Goal: Task Accomplishment & Management: Use online tool/utility

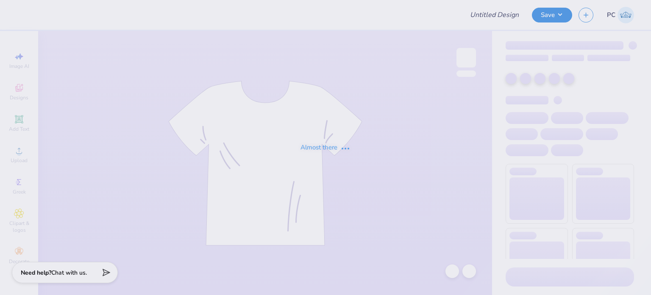
type input "Stuco - Shirt"
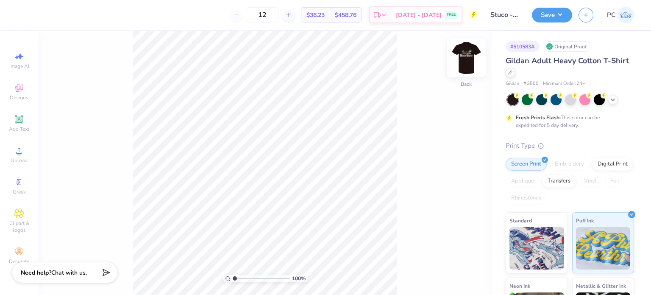
click at [463, 61] on img at bounding box center [466, 58] width 34 height 34
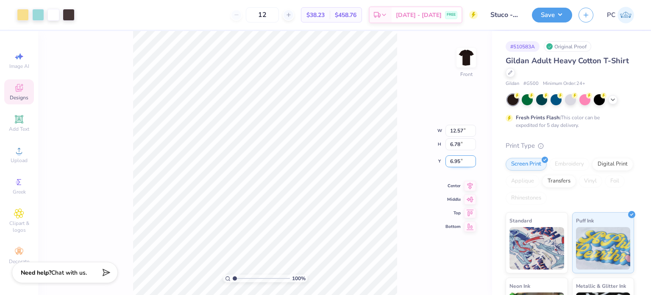
drag, startPoint x: 460, startPoint y: 159, endPoint x: 449, endPoint y: 159, distance: 11.9
click at [449, 159] on input "6.95" at bounding box center [461, 161] width 31 height 12
type input "3.00"
click at [469, 176] on icon at bounding box center [470, 178] width 12 height 10
click at [404, 159] on div "100 % Front W 12.57 12.57 " H 6.78 6.78 " Y 3.00 3.00 " Center Middle Top Bottom" at bounding box center [265, 163] width 454 height 264
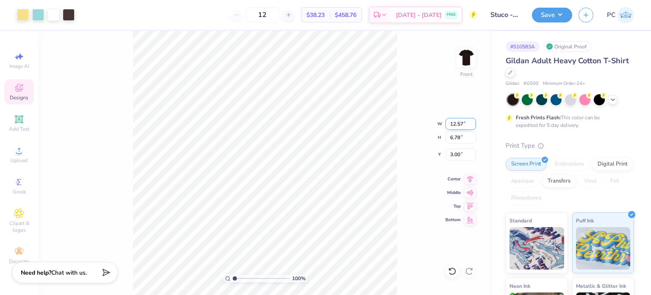
drag, startPoint x: 464, startPoint y: 123, endPoint x: 449, endPoint y: 123, distance: 14.8
click at [449, 123] on input "12.57" at bounding box center [461, 124] width 31 height 12
type input "12.50"
type input "6.74"
drag, startPoint x: 465, startPoint y: 149, endPoint x: 451, endPoint y: 151, distance: 14.0
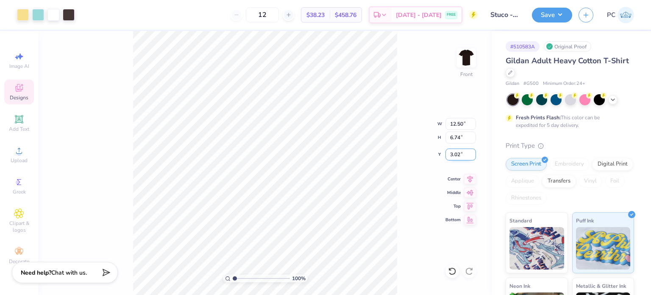
click at [451, 151] on input "3.02" at bounding box center [461, 154] width 31 height 12
type input "3.00"
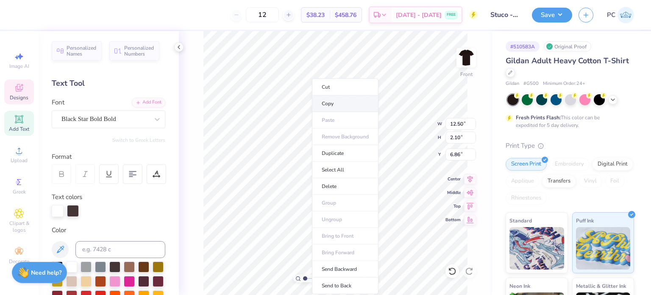
click at [329, 106] on li "Copy" at bounding box center [345, 103] width 67 height 17
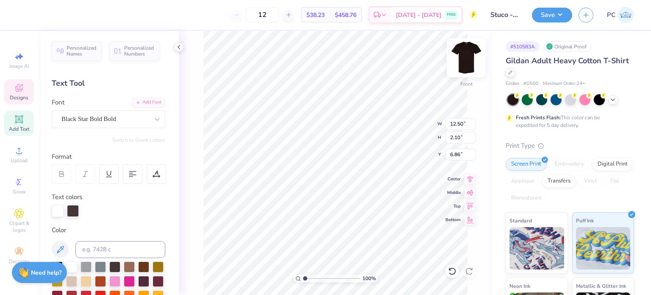
click at [474, 56] on img at bounding box center [466, 58] width 34 height 34
type textarea "StuCouncil"
type input "9.68"
type textarea "StuCo"
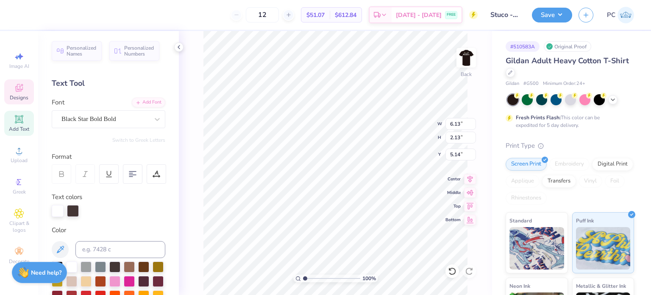
type input "3.13"
type input "1.09"
type input "6.18"
type input "3.33"
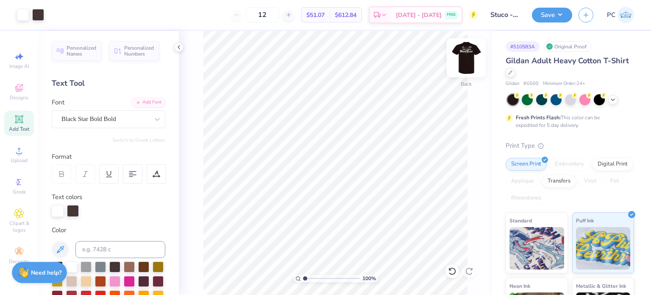
click at [465, 57] on img at bounding box center [466, 58] width 34 height 34
click at [17, 124] on icon at bounding box center [19, 119] width 10 height 10
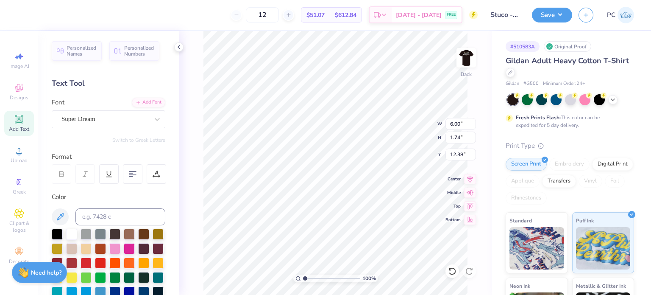
scroll to position [7, 2]
type textarea "[PERSON_NAME]"
click at [131, 119] on div "Super Dream" at bounding box center [105, 118] width 89 height 13
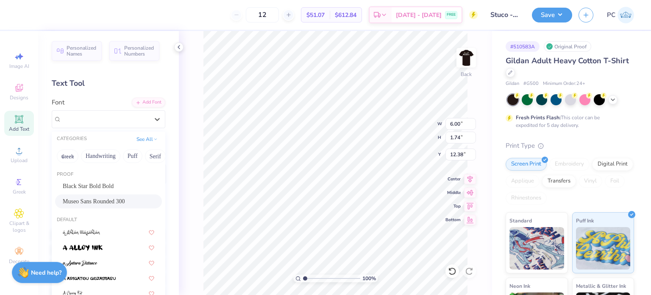
click at [105, 201] on span "Museo Sans Rounded 300" at bounding box center [94, 201] width 62 height 9
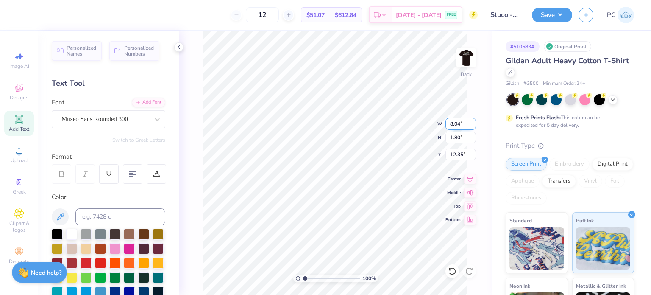
drag, startPoint x: 464, startPoint y: 124, endPoint x: 447, endPoint y: 123, distance: 17.0
click at [447, 123] on input "8.04" at bounding box center [461, 124] width 31 height 12
type input "3.00"
type input "0.67"
type input "12.91"
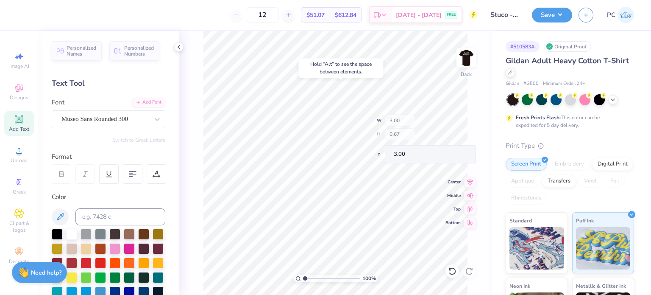
type input "3.00"
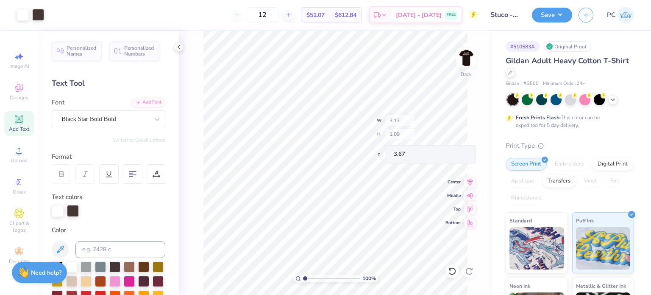
type input "3.67"
click at [469, 177] on icon at bounding box center [470, 178] width 12 height 10
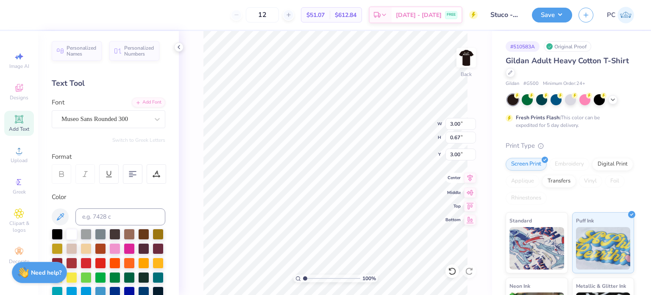
type input "3.00"
type input "0.67"
type input "3.00"
type input "3.13"
type input "1.09"
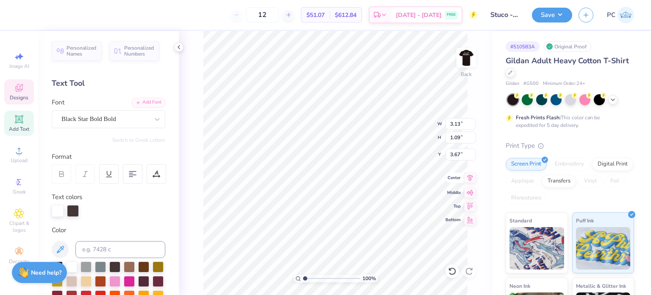
type input "4.01"
type textarea "Stu"
click at [388, 148] on li "Duplicate" at bounding box center [400, 153] width 67 height 17
type input "4.71"
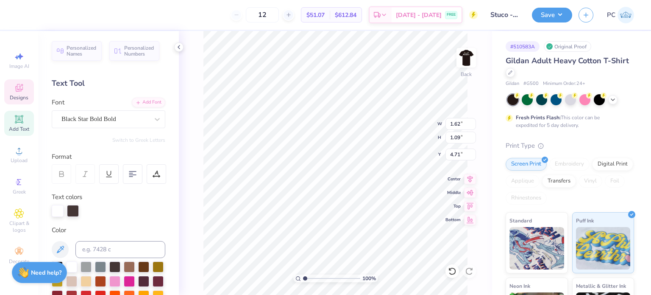
scroll to position [7, 1]
type textarea "Co"
type input "2.47243384442202"
type input "4.16"
type input "2.47243384442202"
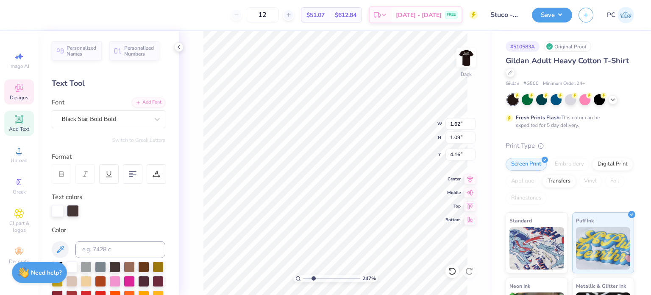
type input "1.48"
type input "1.06"
type input "4.72"
click at [393, 138] on div "247 % Back W 1.48 1.48 " H 1.06 1.06 " Y 4.72 4.72 " Center Middle Top Bottom" at bounding box center [335, 163] width 313 height 264
type input "2.47243384442202"
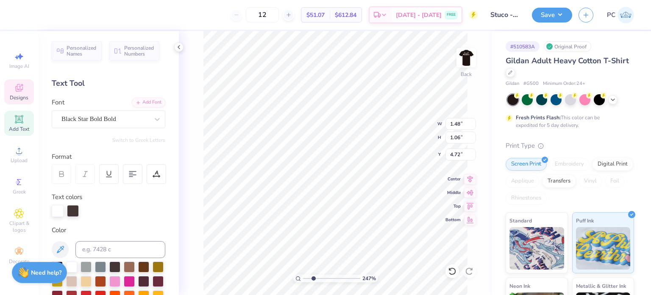
type input "4.16"
type input "2.47243384442202"
type input "3.86"
type input "1.77020695631358"
drag, startPoint x: 462, startPoint y: 121, endPoint x: 449, endPoint y: 122, distance: 13.6
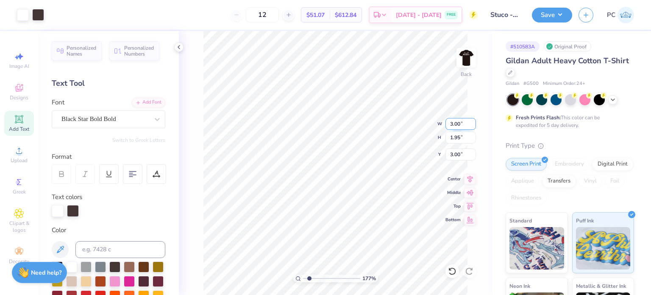
click at [449, 122] on input "3.00" at bounding box center [461, 124] width 31 height 12
type input "3.5"
type input "1.77020695631358"
type input "3.50"
type input "2.27"
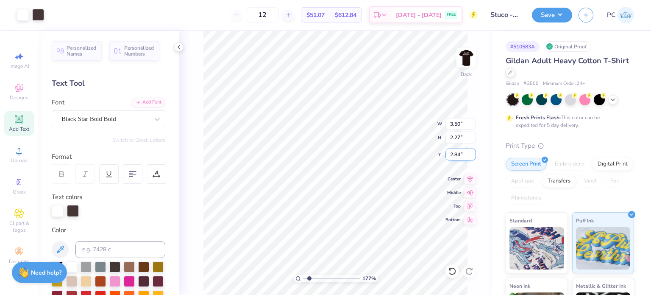
drag, startPoint x: 463, startPoint y: 156, endPoint x: 450, endPoint y: 156, distance: 13.1
click at [450, 156] on input "2.84" at bounding box center [461, 154] width 31 height 12
type input "3"
type input "1.77020695631358"
type input "3.00"
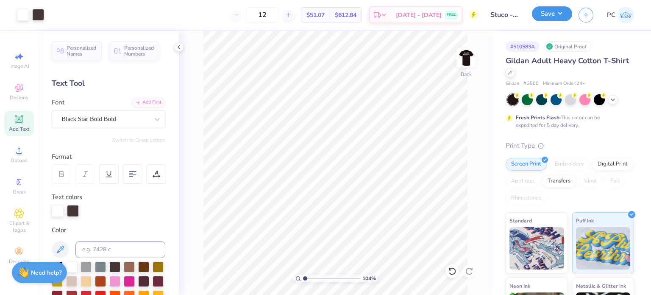
click at [560, 11] on button "Save" at bounding box center [552, 13] width 40 height 15
type input "1.03973707125869"
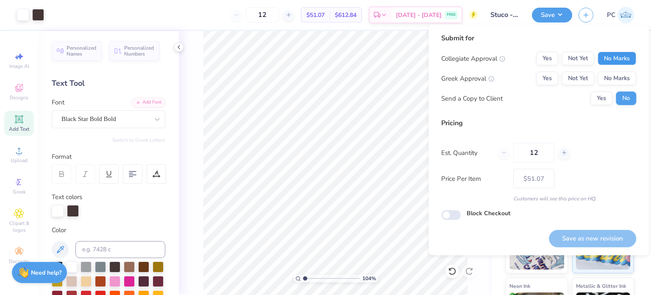
click at [617, 57] on button "No Marks" at bounding box center [617, 59] width 39 height 14
click at [619, 76] on button "No Marks" at bounding box center [617, 79] width 39 height 14
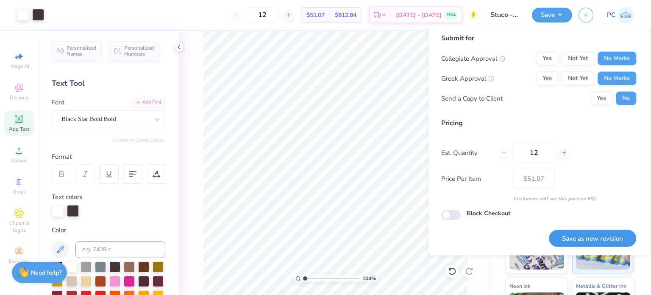
click at [595, 236] on button "Save as new revision" at bounding box center [592, 237] width 87 height 17
type input "$51.07"
type input "1.03973707125869"
type input "– –"
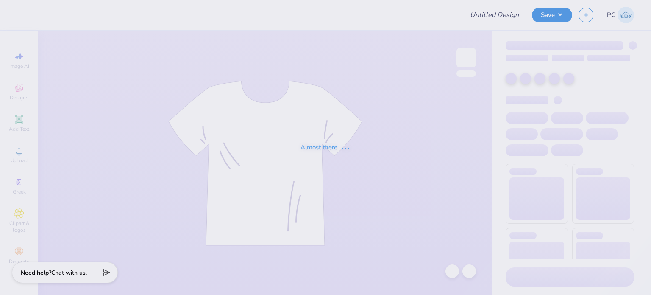
type input "f"
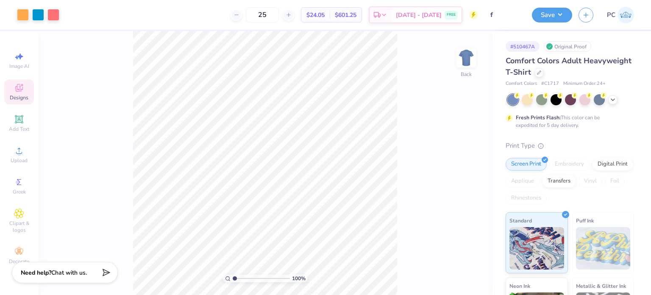
click at [19, 91] on icon at bounding box center [19, 89] width 7 height 6
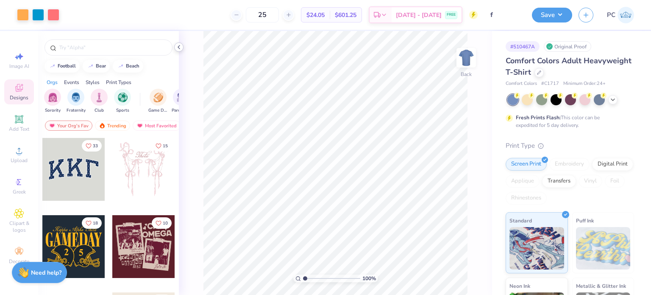
click at [179, 49] on icon at bounding box center [179, 47] width 7 height 7
